Goal: Task Accomplishment & Management: Manage account settings

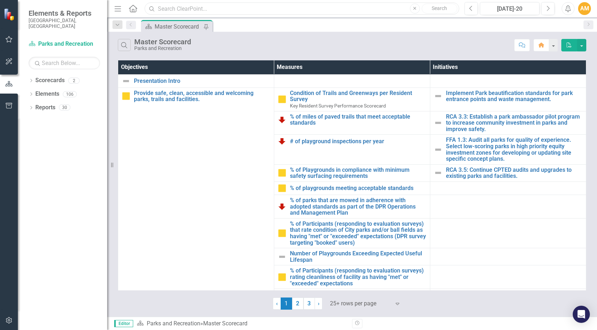
click at [187, 9] on input "text" at bounding box center [302, 8] width 314 height 12
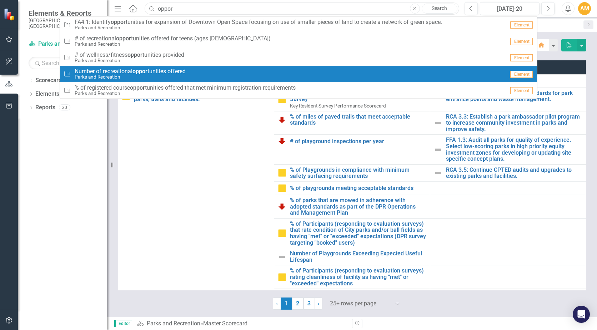
type input "oppor"
click at [175, 70] on span "Number of recreational oppor tunities offered" at bounding box center [130, 71] width 111 height 6
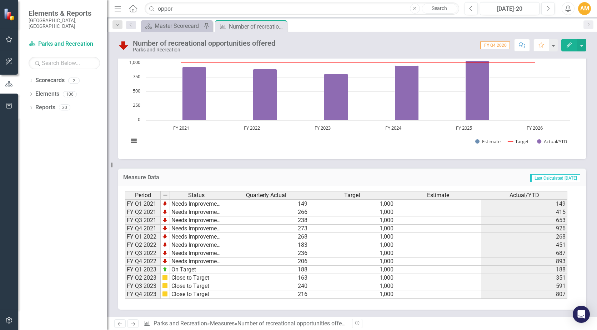
scroll to position [98, 0]
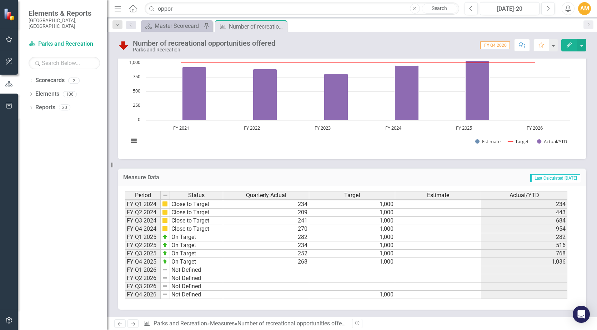
click at [125, 267] on div "Period Status Quarterly Actual Target Estimate Actual/YTD FY Q1 2021 Needs Impr…" at bounding box center [125, 196] width 0 height 206
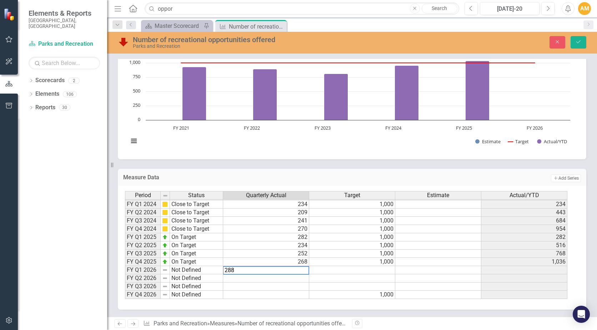
type textarea "288"
click at [287, 289] on td at bounding box center [266, 286] width 86 height 8
click at [578, 44] on icon "Save" at bounding box center [578, 41] width 6 height 5
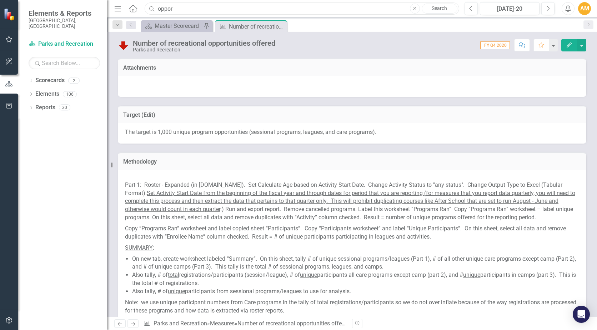
drag, startPoint x: 190, startPoint y: 10, endPoint x: 156, endPoint y: 10, distance: 33.9
click at [156, 10] on input "oppor" at bounding box center [302, 8] width 314 height 12
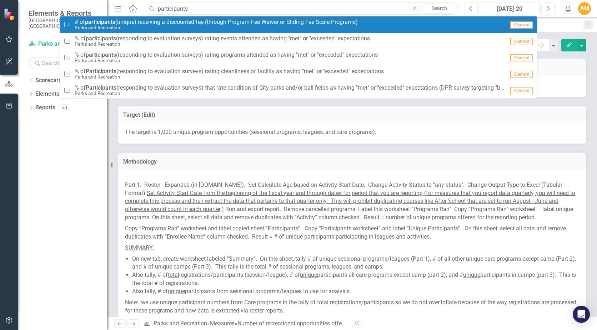
click at [204, 7] on input "participants" at bounding box center [302, 8] width 314 height 12
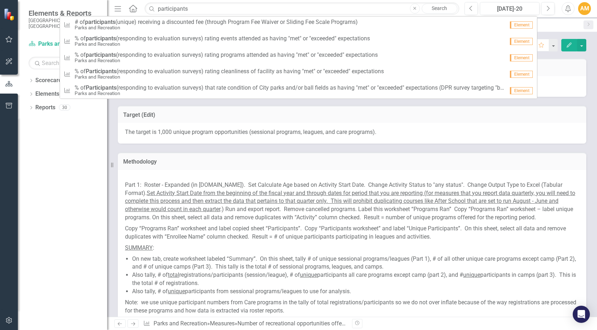
click at [152, 8] on icon "Search" at bounding box center [151, 8] width 7 height 6
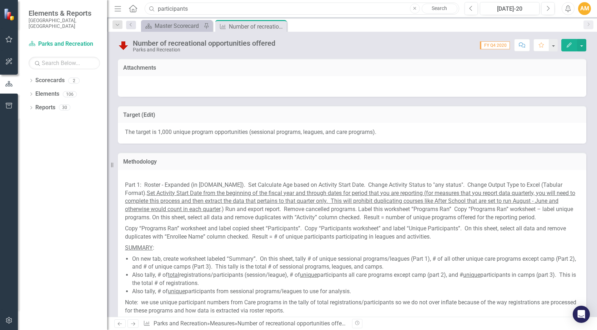
click at [159, 9] on input "participants" at bounding box center [302, 8] width 314 height 12
type input "number participants"
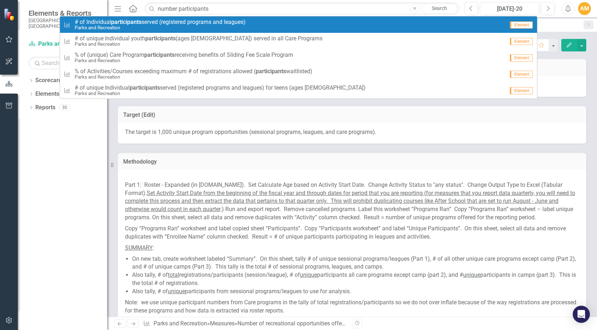
click at [158, 22] on span "# of Individual participants served (registered programs and leagues)" at bounding box center [160, 22] width 171 height 6
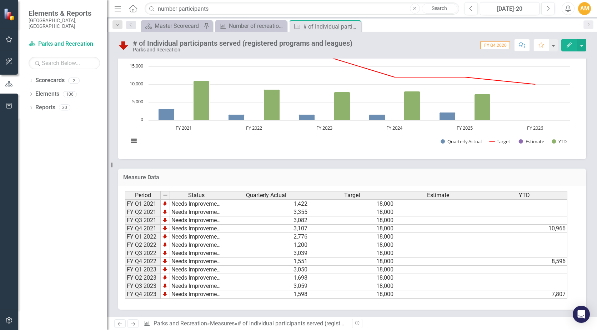
scroll to position [98, 0]
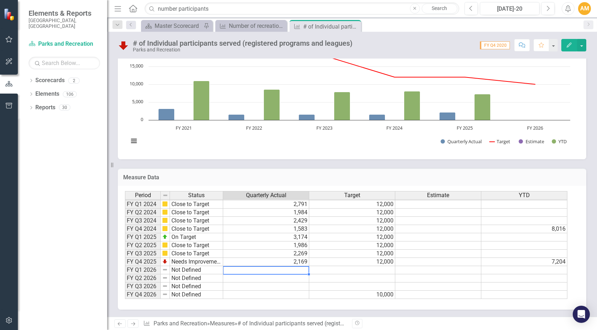
click at [303, 269] on td at bounding box center [266, 270] width 86 height 8
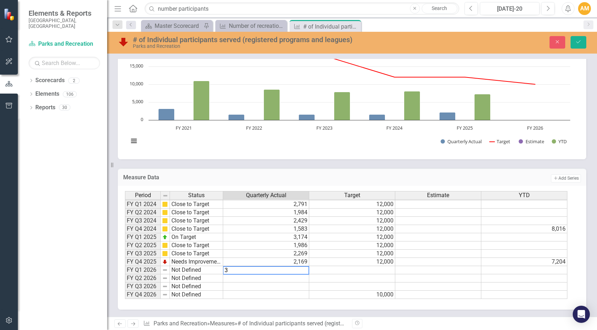
click at [232, 270] on textarea "3" at bounding box center [266, 270] width 86 height 9
type textarea "3186"
click at [251, 288] on td at bounding box center [266, 286] width 86 height 8
click at [579, 38] on button "Save" at bounding box center [578, 42] width 16 height 12
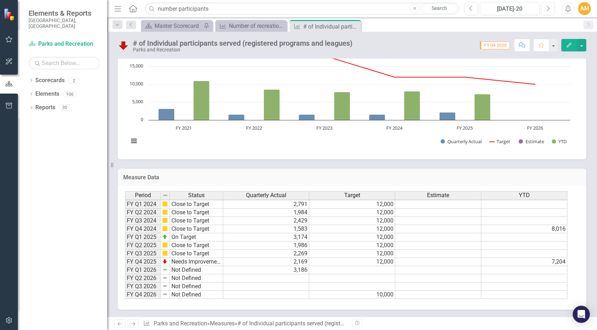
click at [289, 276] on td at bounding box center [266, 278] width 86 height 8
click at [268, 267] on td "3,186" at bounding box center [266, 270] width 86 height 8
click at [276, 158] on div "Chart Combination chart with 4 data series. Annual: # of Individual participant…" at bounding box center [352, 100] width 468 height 120
click at [370, 27] on div "Scorecard Master Scorecard Pin Measure Number of recreational opportunities off…" at bounding box center [360, 25] width 440 height 11
click at [254, 24] on div "Number of recreational opportunities offered" at bounding box center [253, 25] width 49 height 9
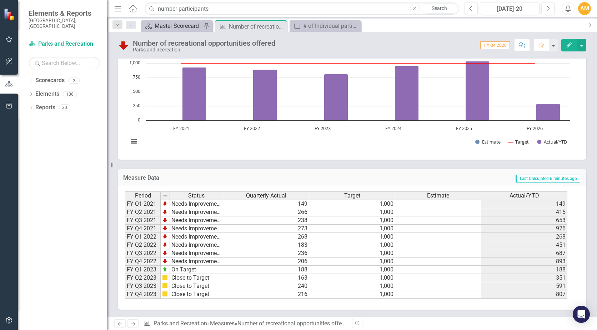
click at [177, 29] on div "Master Scorecard" at bounding box center [178, 25] width 47 height 9
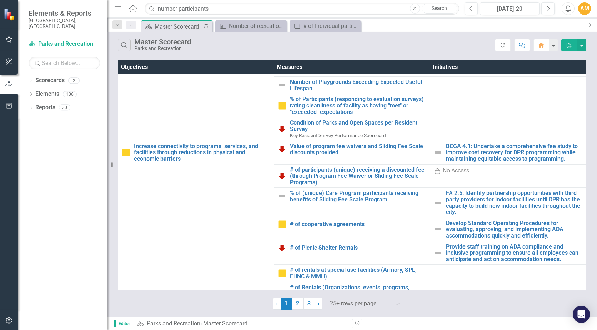
scroll to position [176, 0]
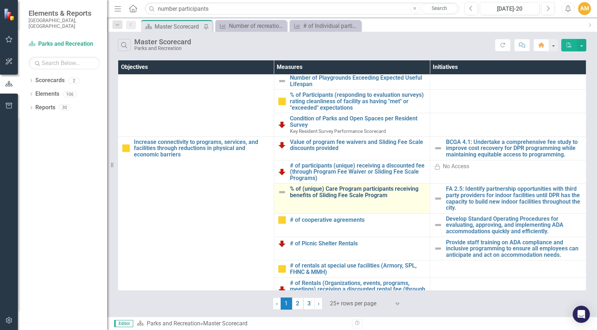
click at [349, 188] on link "% of (unique) Care Program participants receiving benefits of Sliding Fee Scale…" at bounding box center [358, 192] width 136 height 12
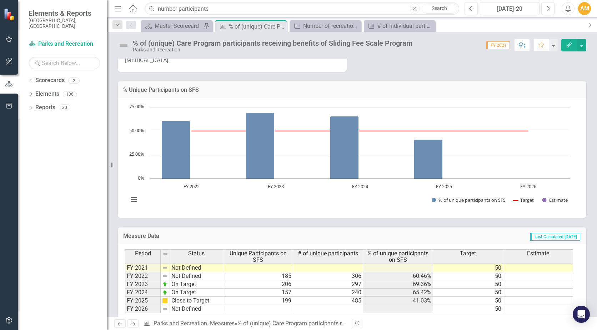
scroll to position [482, 0]
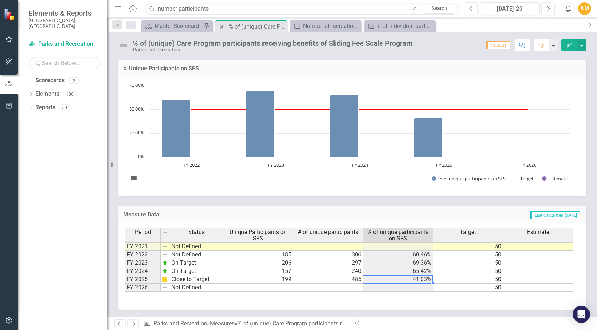
click at [385, 279] on td "41.03%" at bounding box center [398, 279] width 70 height 8
click at [384, 289] on td at bounding box center [398, 287] width 70 height 8
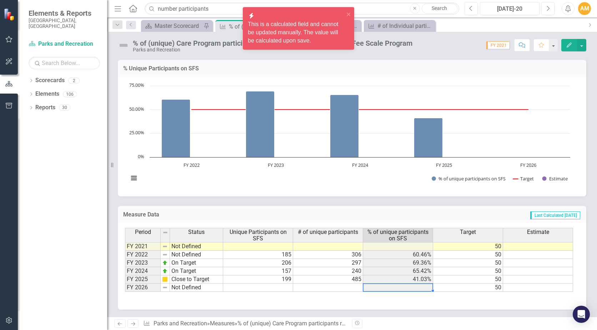
click at [347, 277] on td "485" at bounding box center [328, 279] width 70 height 8
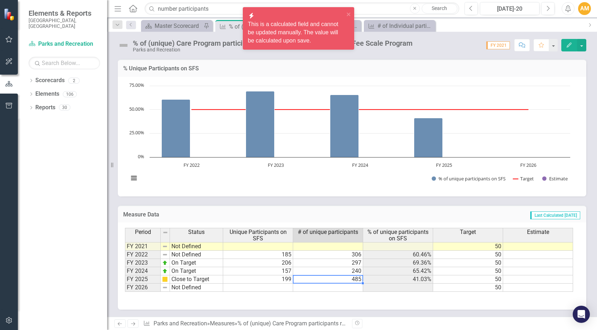
click at [276, 278] on td "199" at bounding box center [258, 279] width 70 height 8
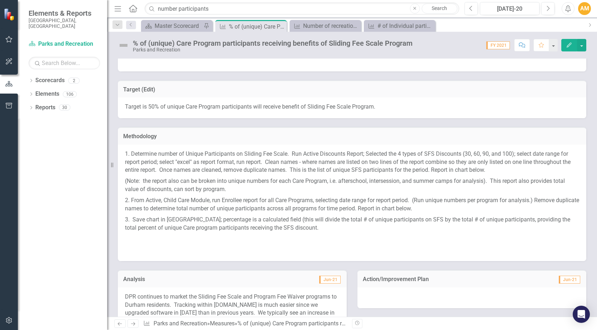
scroll to position [0, 0]
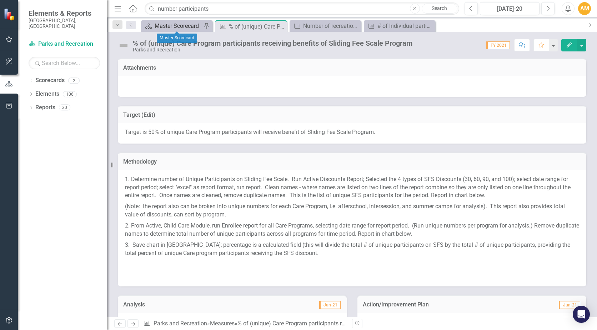
click at [156, 22] on div "Master Scorecard" at bounding box center [178, 25] width 47 height 9
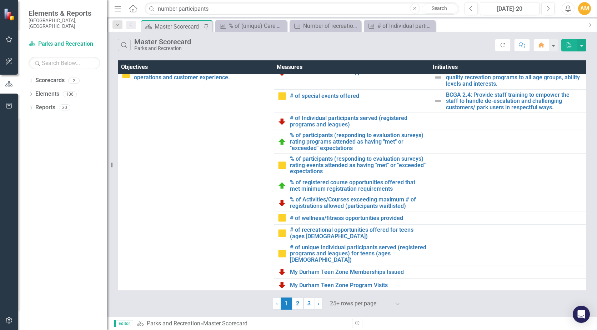
scroll to position [448, 0]
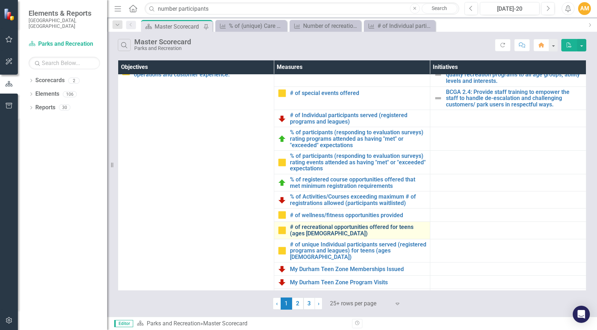
click at [309, 233] on link "# of recreational opportunities offered for teens (ages [DEMOGRAPHIC_DATA])" at bounding box center [358, 230] width 136 height 12
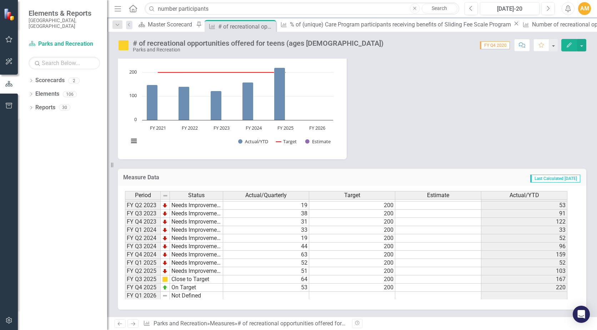
scroll to position [98, 0]
click at [284, 271] on td at bounding box center [266, 270] width 86 height 8
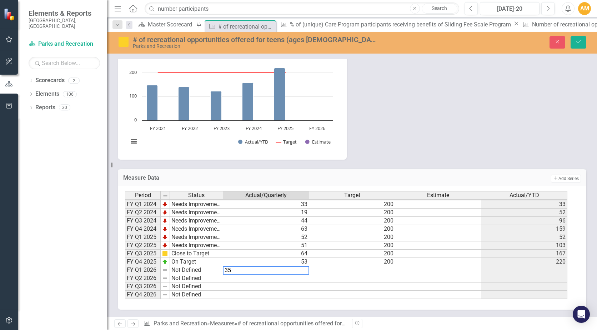
click at [292, 274] on textarea "35" at bounding box center [266, 270] width 86 height 9
type textarea "35"
click at [125, 283] on div "Period Status Actual/Quarterly Target Estimate Actual/YTD FY Q1 2021 Needs Impr…" at bounding box center [125, 196] width 0 height 206
click at [578, 41] on icon "Save" at bounding box center [578, 41] width 6 height 5
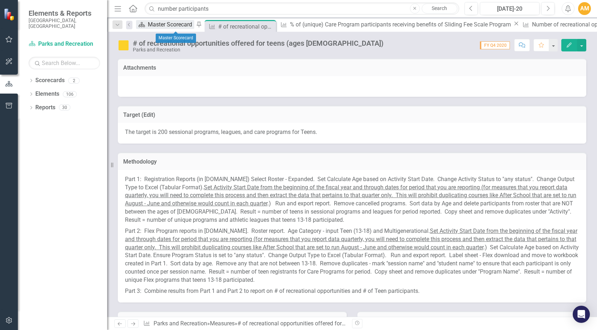
click at [158, 25] on div "Master Scorecard" at bounding box center [171, 24] width 46 height 9
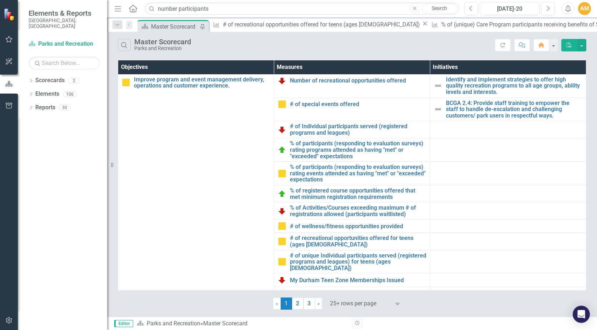
scroll to position [440, 0]
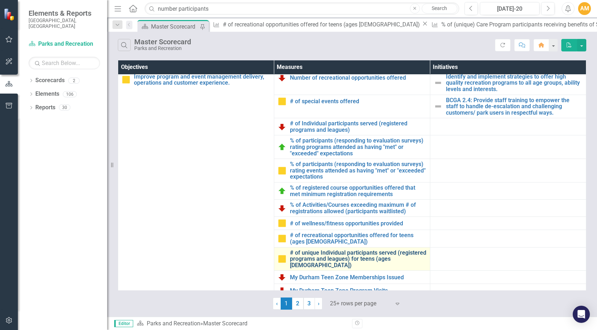
click at [326, 260] on link "# of unique Individual participants served (registered programs and leagues) fo…" at bounding box center [358, 258] width 136 height 19
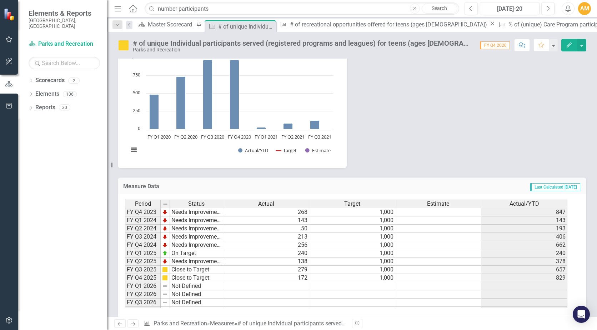
scroll to position [98, 0]
click at [290, 274] on td at bounding box center [266, 278] width 86 height 8
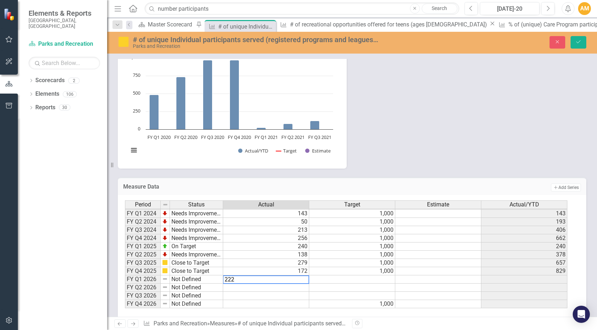
type textarea "222"
click at [263, 283] on td at bounding box center [266, 287] width 86 height 8
click at [580, 42] on icon "Save" at bounding box center [578, 41] width 6 height 5
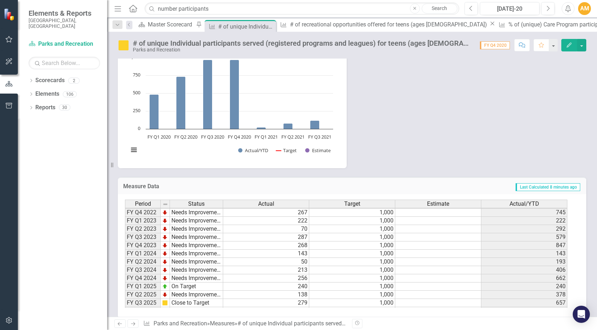
scroll to position [0, 0]
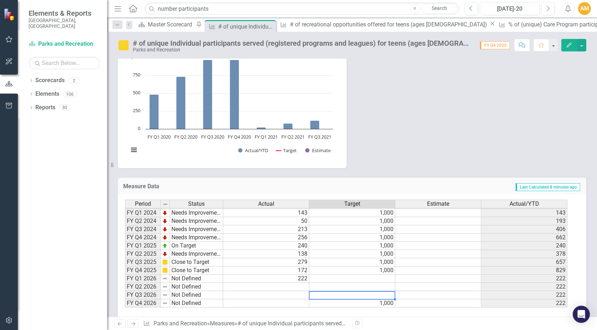
click at [125, 283] on div "Period Status Actual Target Estimate Actual/YTD FY Q1 2021 Needs Improvement 24…" at bounding box center [125, 204] width 0 height 206
click at [174, 25] on div "Master Scorecard" at bounding box center [171, 24] width 46 height 9
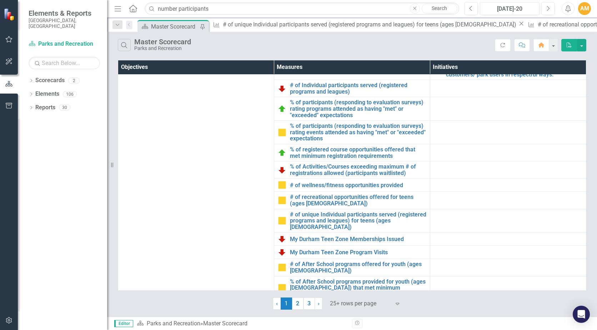
scroll to position [527, 0]
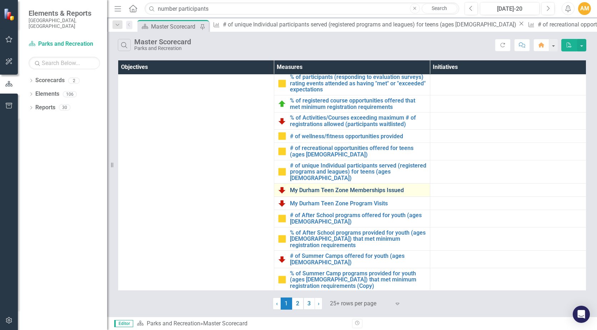
click at [342, 187] on link "My Durham Teen Zone Memberships Issued" at bounding box center [358, 190] width 136 height 6
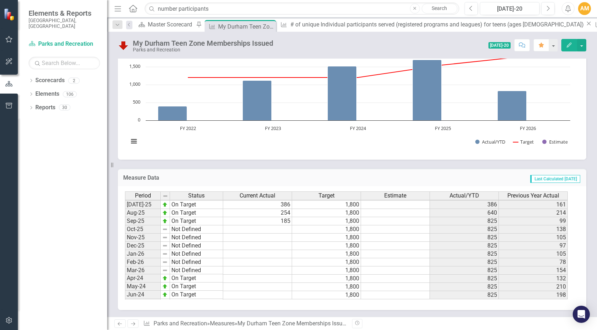
scroll to position [197, 0]
click at [222, 11] on input "number participants" at bounding box center [302, 8] width 314 height 12
drag, startPoint x: 217, startPoint y: 11, endPoint x: 156, endPoint y: 14, distance: 61.1
click at [156, 14] on input "number participants" at bounding box center [302, 8] width 314 height 12
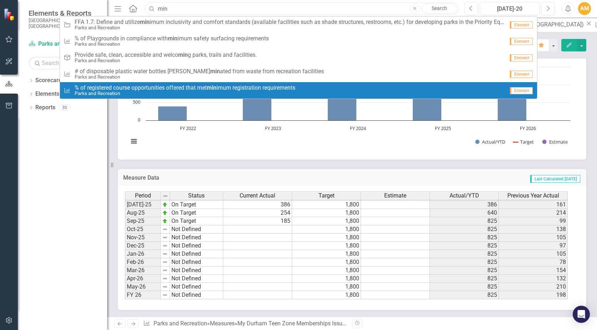
type input "min"
click at [206, 94] on small "Parks and Recreation" at bounding box center [185, 93] width 221 height 5
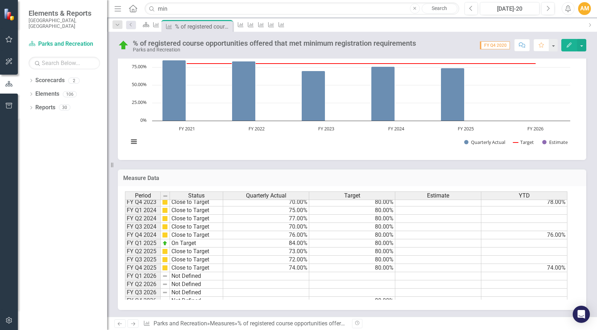
scroll to position [98, 0]
